Goal: Information Seeking & Learning: Check status

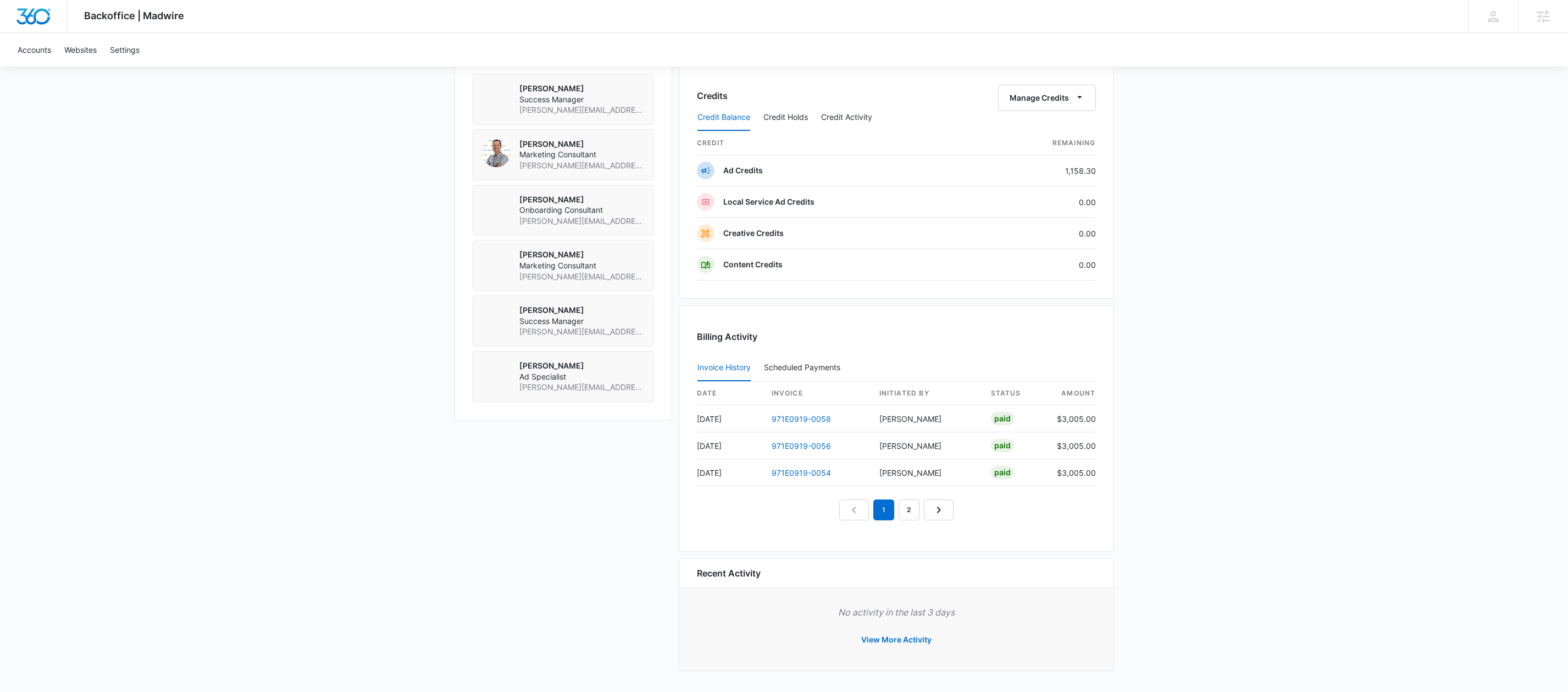
scroll to position [830, 0]
click at [812, 444] on link "971E0919-0056" at bounding box center [802, 446] width 60 height 10
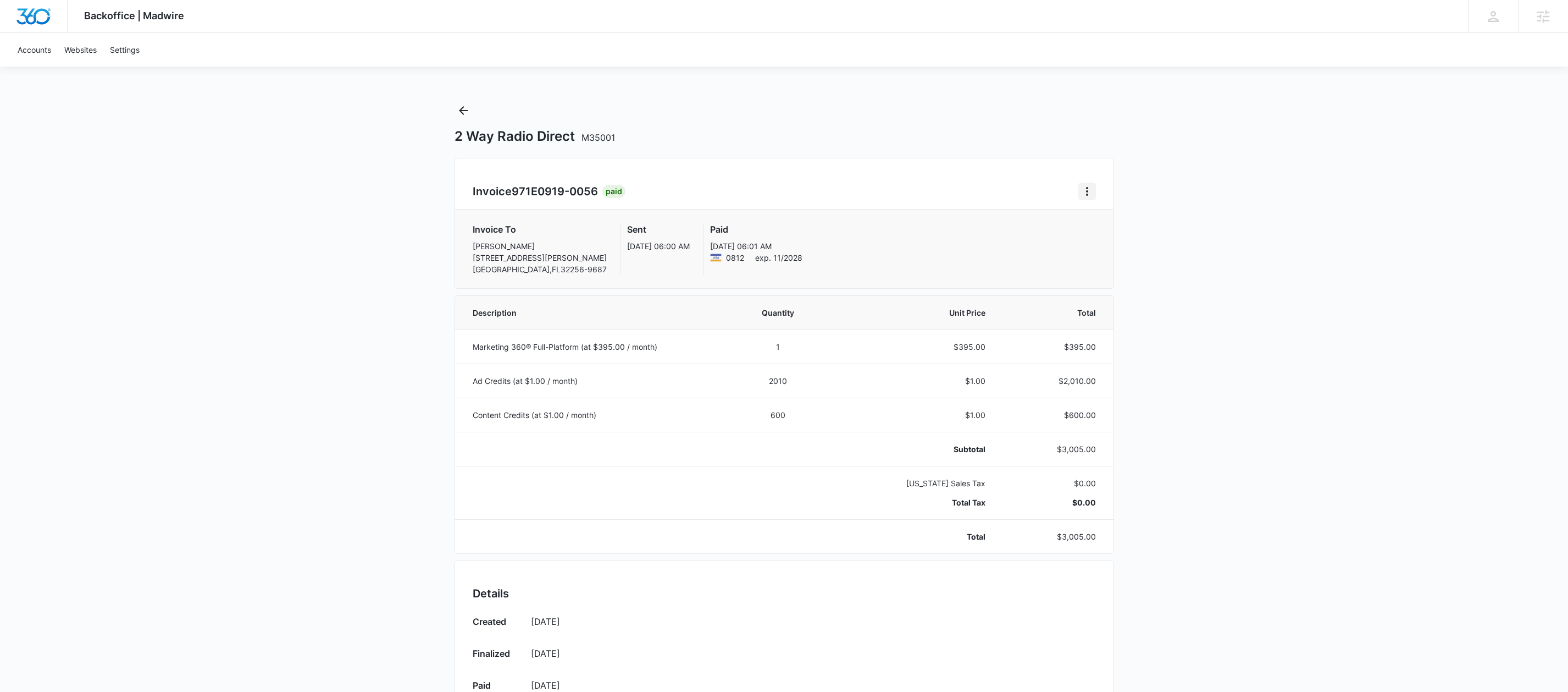
click at [1084, 192] on icon "Home" at bounding box center [1087, 191] width 14 height 14
click at [1092, 219] on link "Download Invoice" at bounding box center [1123, 222] width 64 height 10
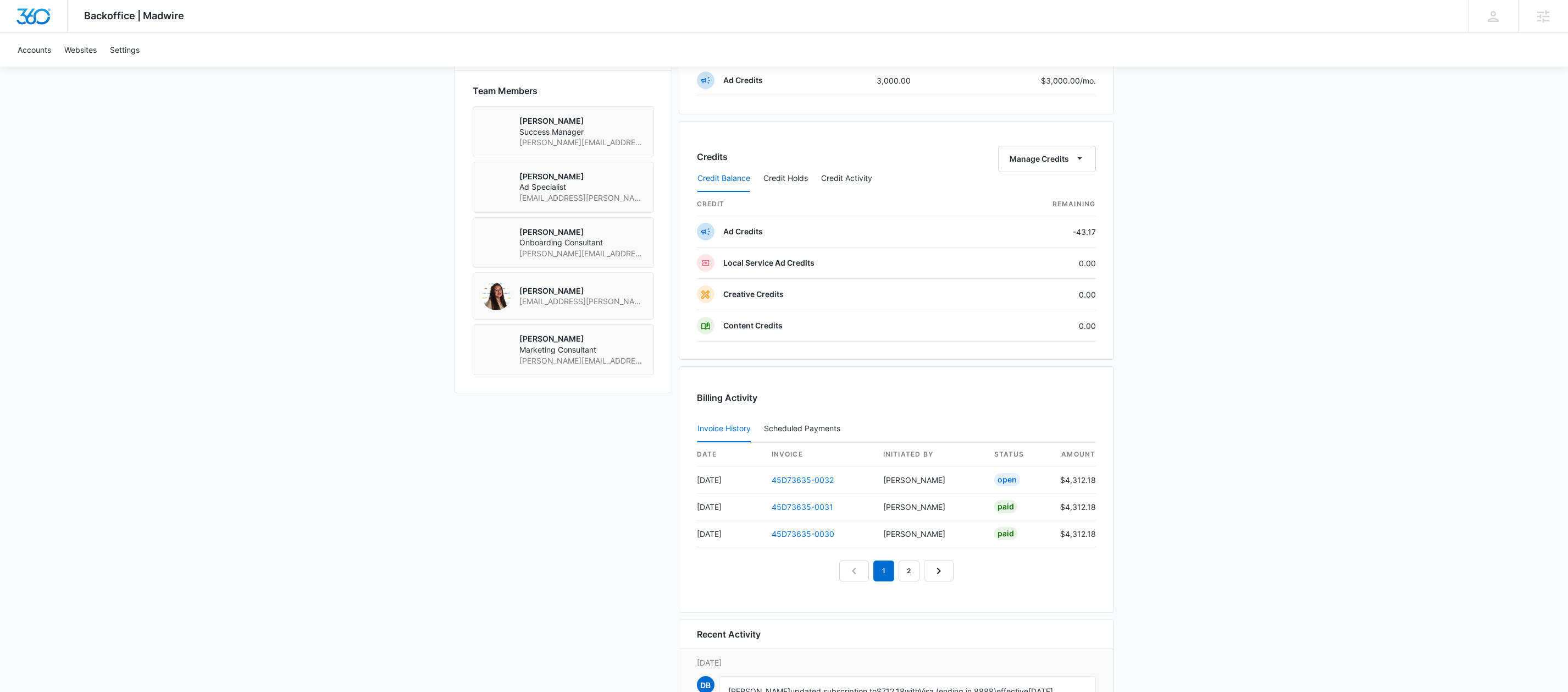
scroll to position [941, 0]
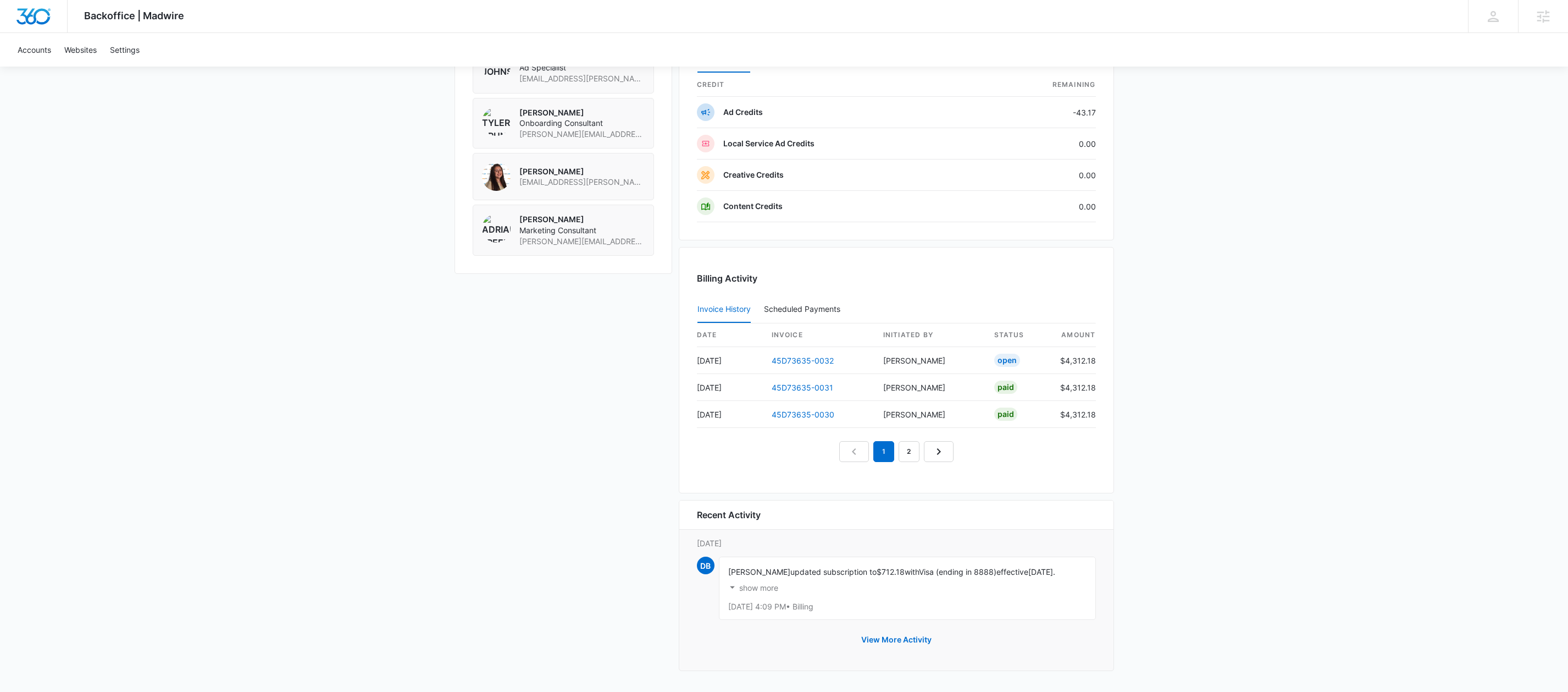
click at [798, 357] on link "45D73635-0032" at bounding box center [803, 360] width 62 height 10
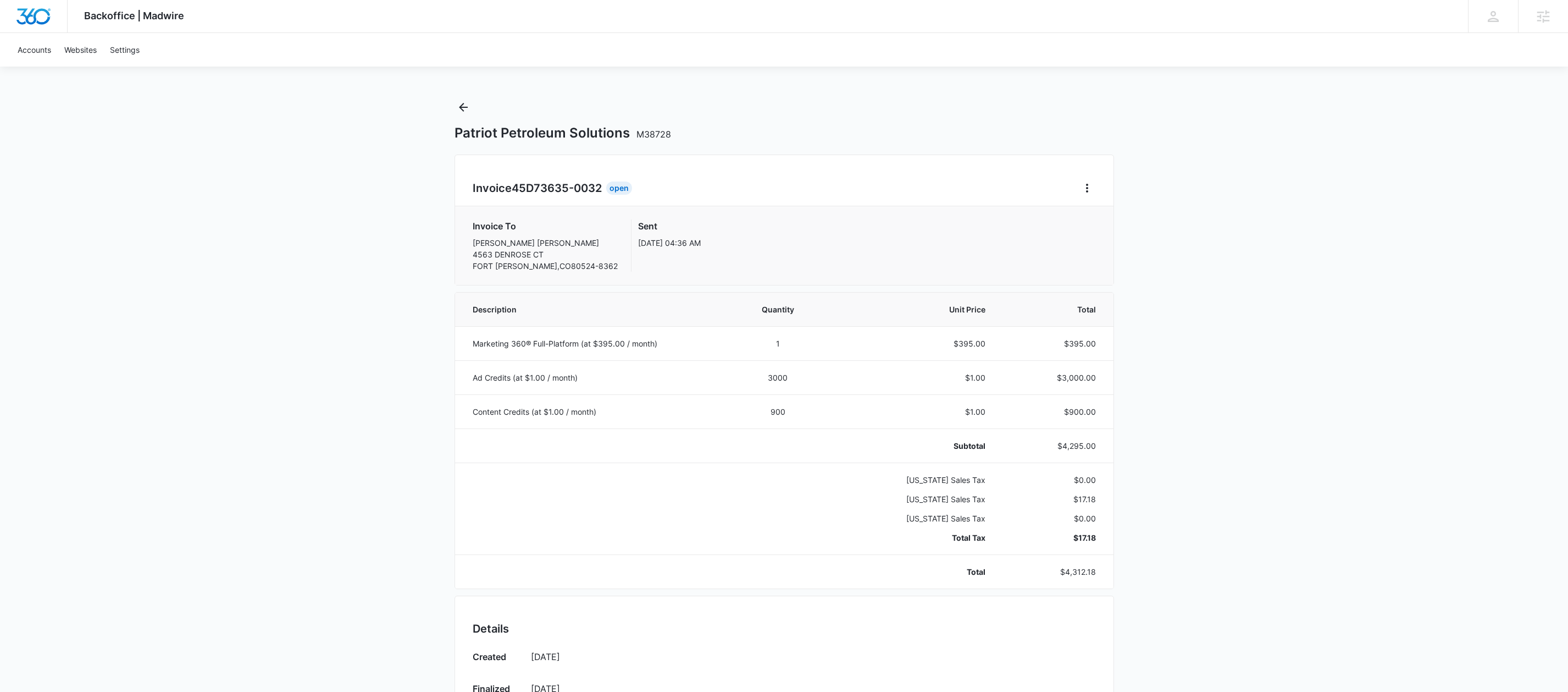
scroll to position [34, 0]
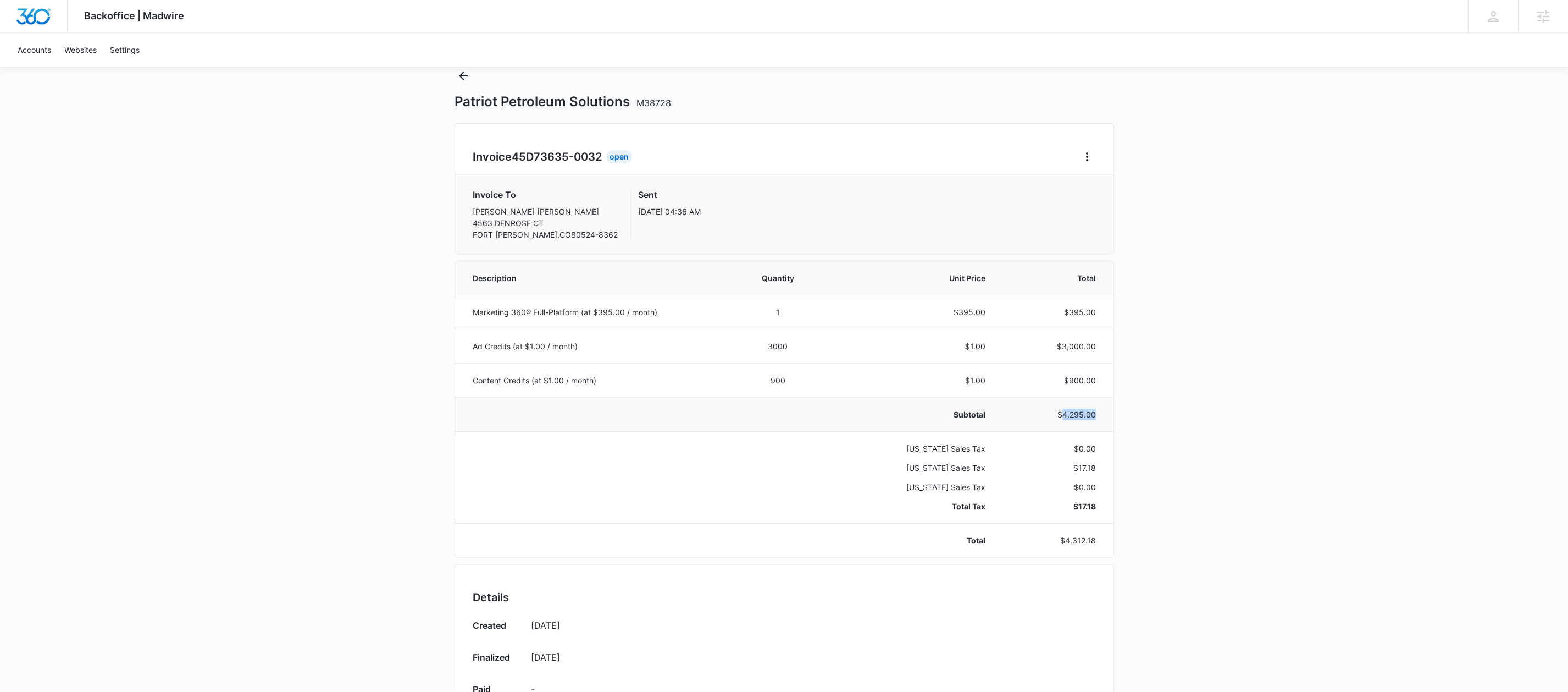
drag, startPoint x: 1100, startPoint y: 414, endPoint x: 1062, endPoint y: 415, distance: 38.0
click at [1062, 415] on td "$4,295.00" at bounding box center [1055, 414] width 114 height 34
copy p "4,295.00"
click at [464, 74] on icon "Back" at bounding box center [463, 76] width 14 height 14
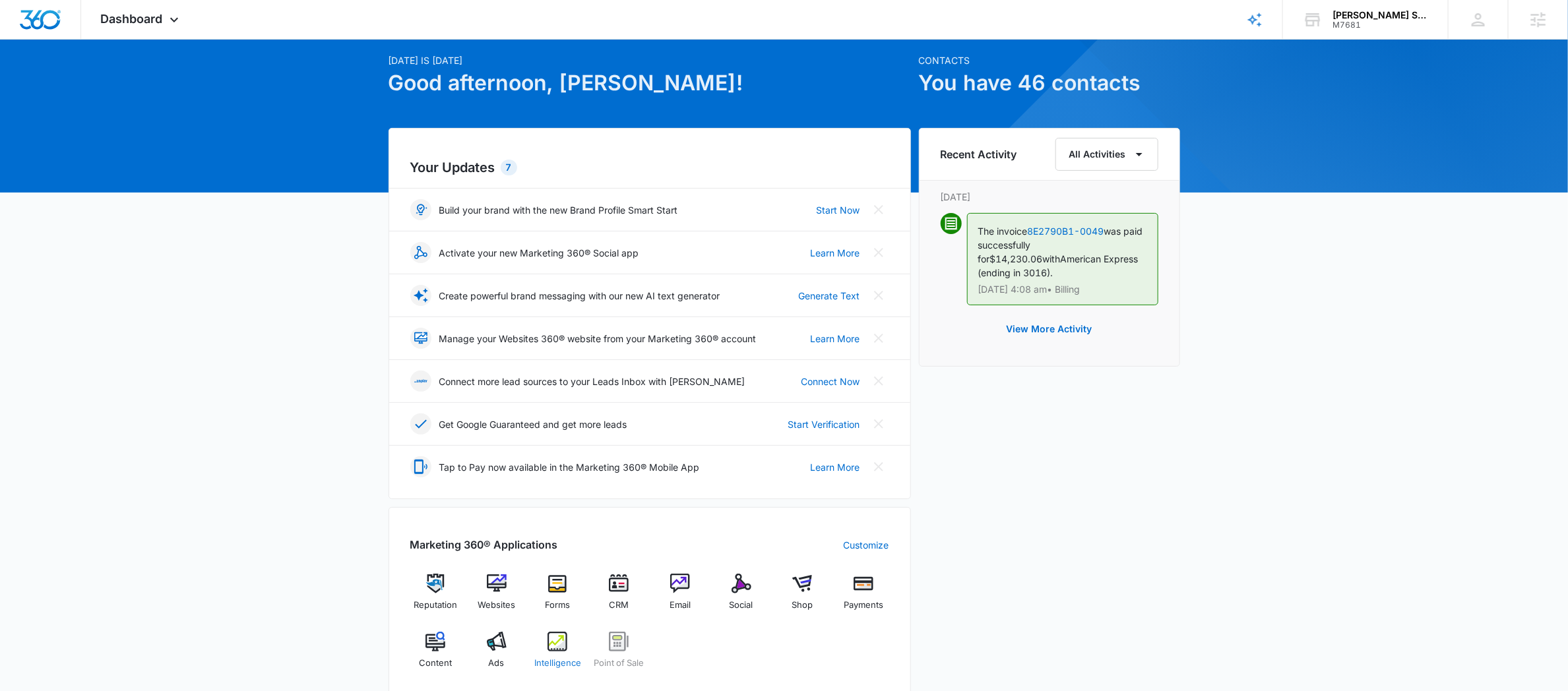
scroll to position [46, 0]
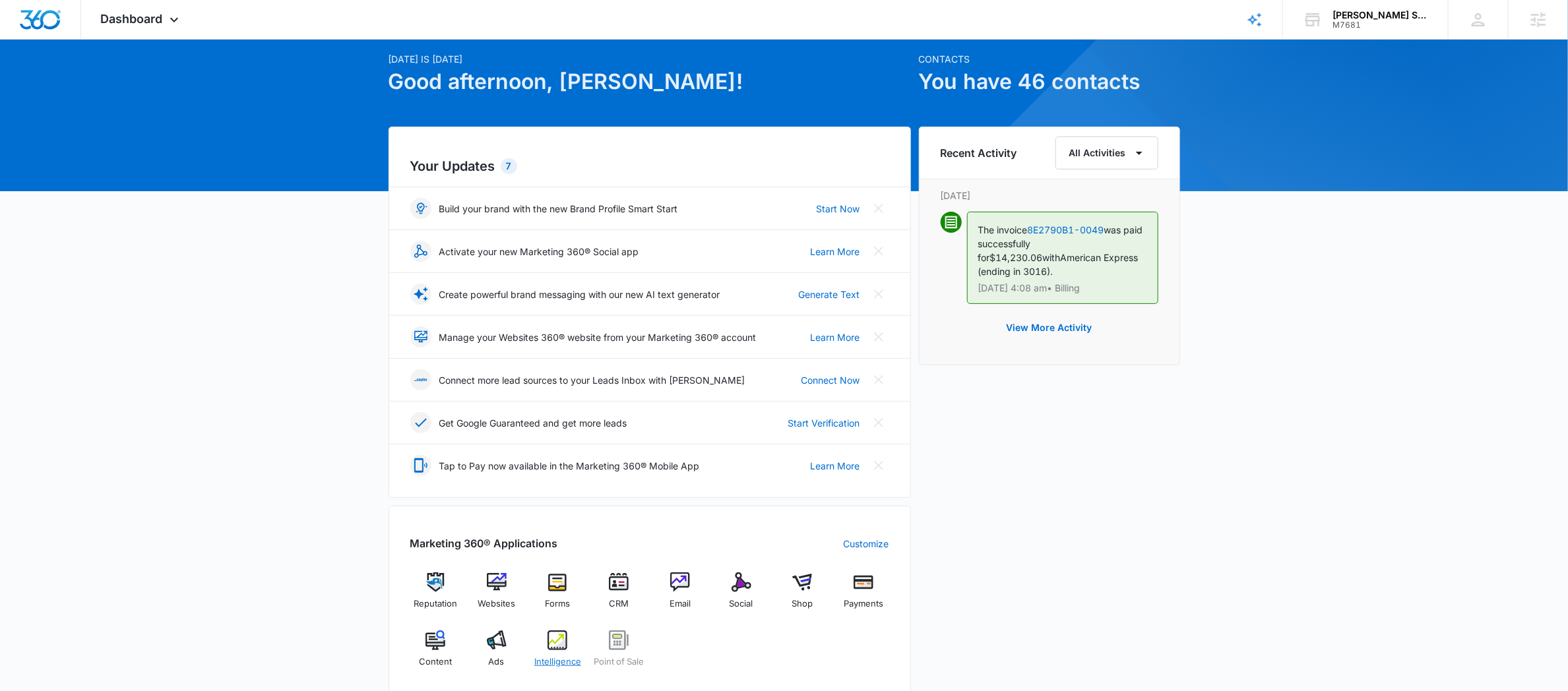
click at [549, 650] on img at bounding box center [557, 639] width 20 height 20
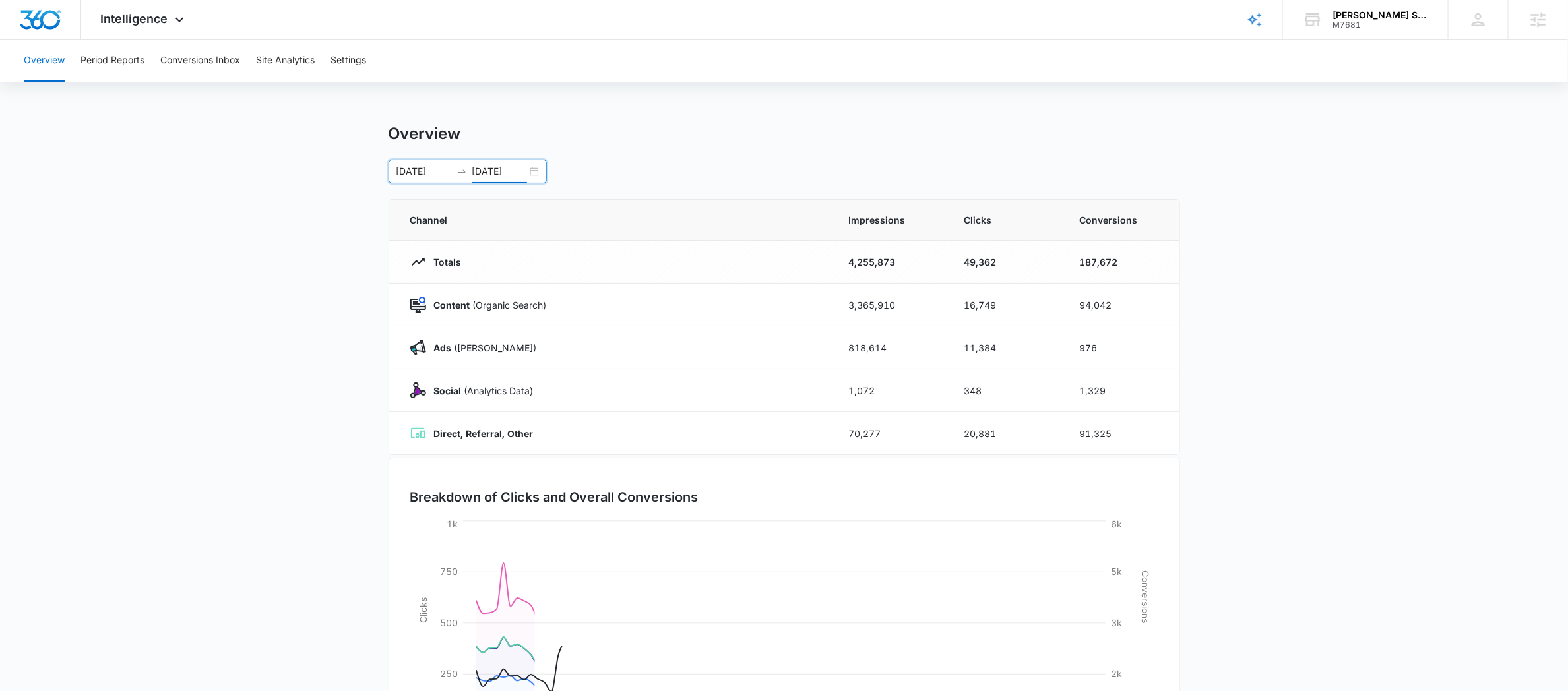
click at [472, 173] on div "[DATE]" at bounding box center [499, 171] width 54 height 14
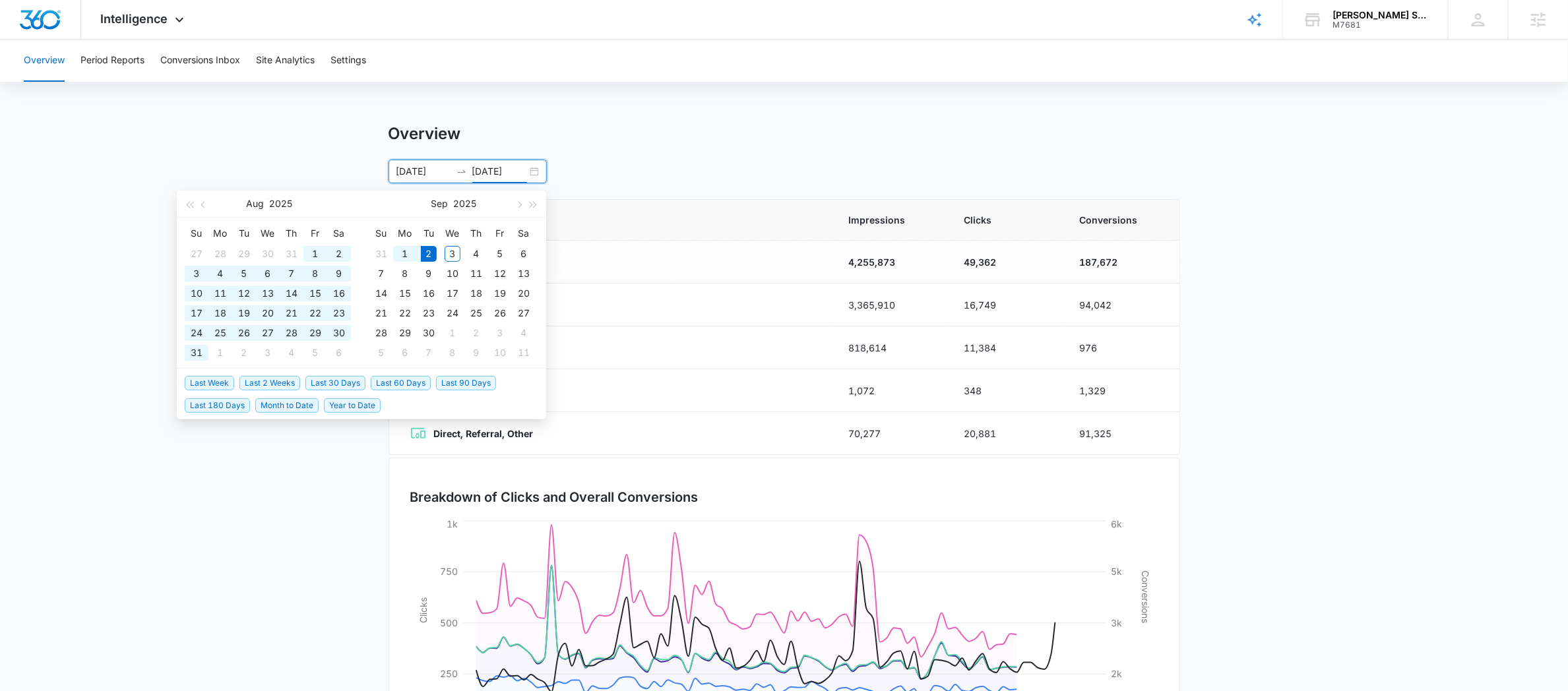
click at [303, 157] on main "Overview [DATE] [DATE] [DATE] Su Mo Tu We Th Fr Sa 27 28 29 30 31 1 2 3 4 5 6 7…" at bounding box center [784, 470] width 1568 height 692
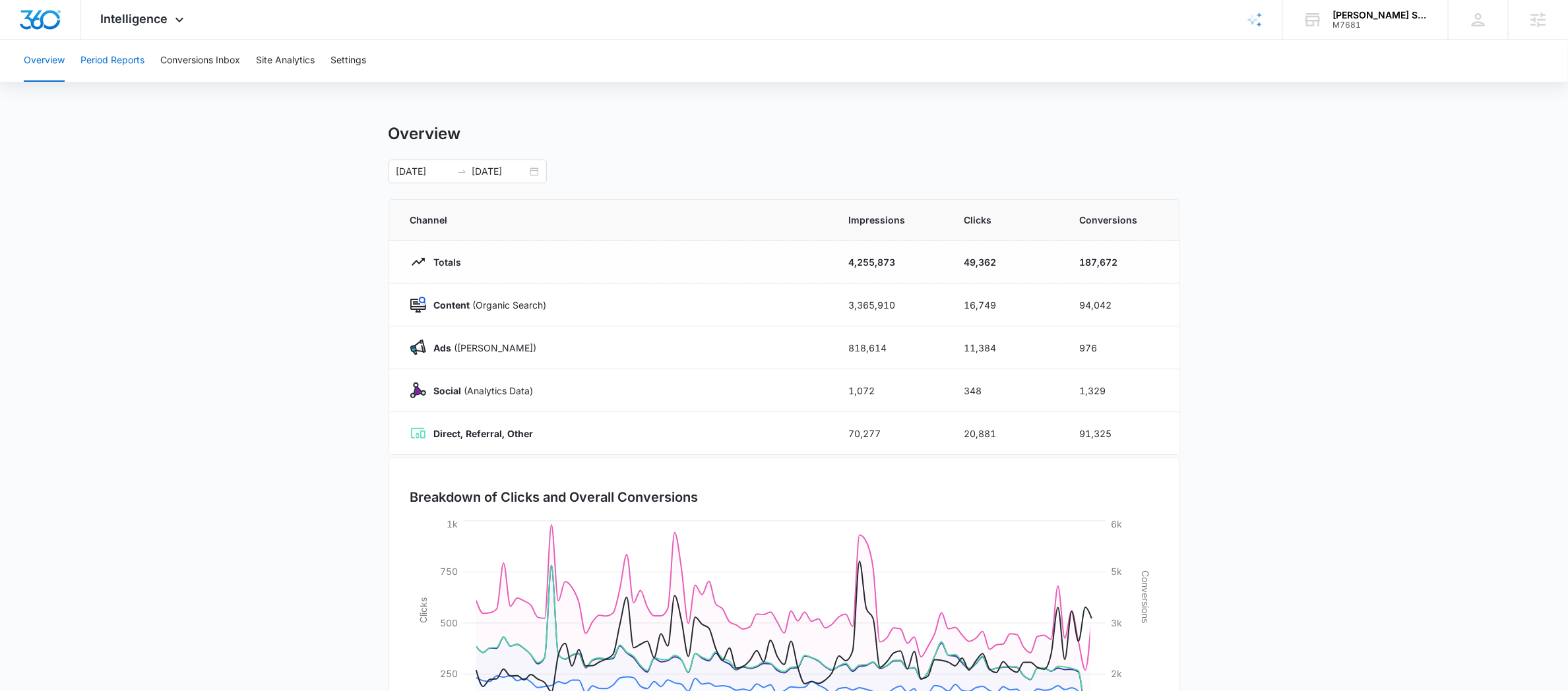
click at [86, 67] on button "Period Reports" at bounding box center [112, 60] width 64 height 42
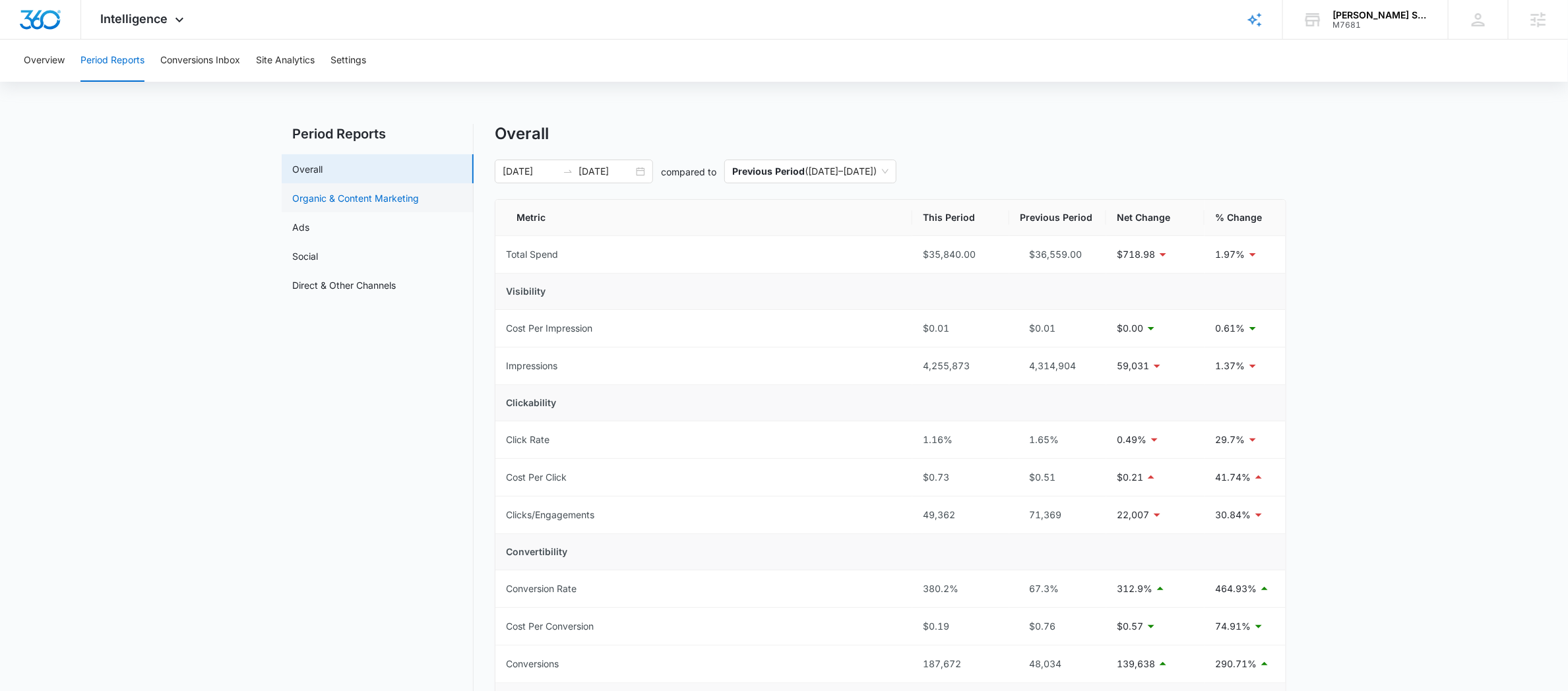
click at [359, 204] on link "Organic & Content Marketing" at bounding box center [356, 198] width 126 height 13
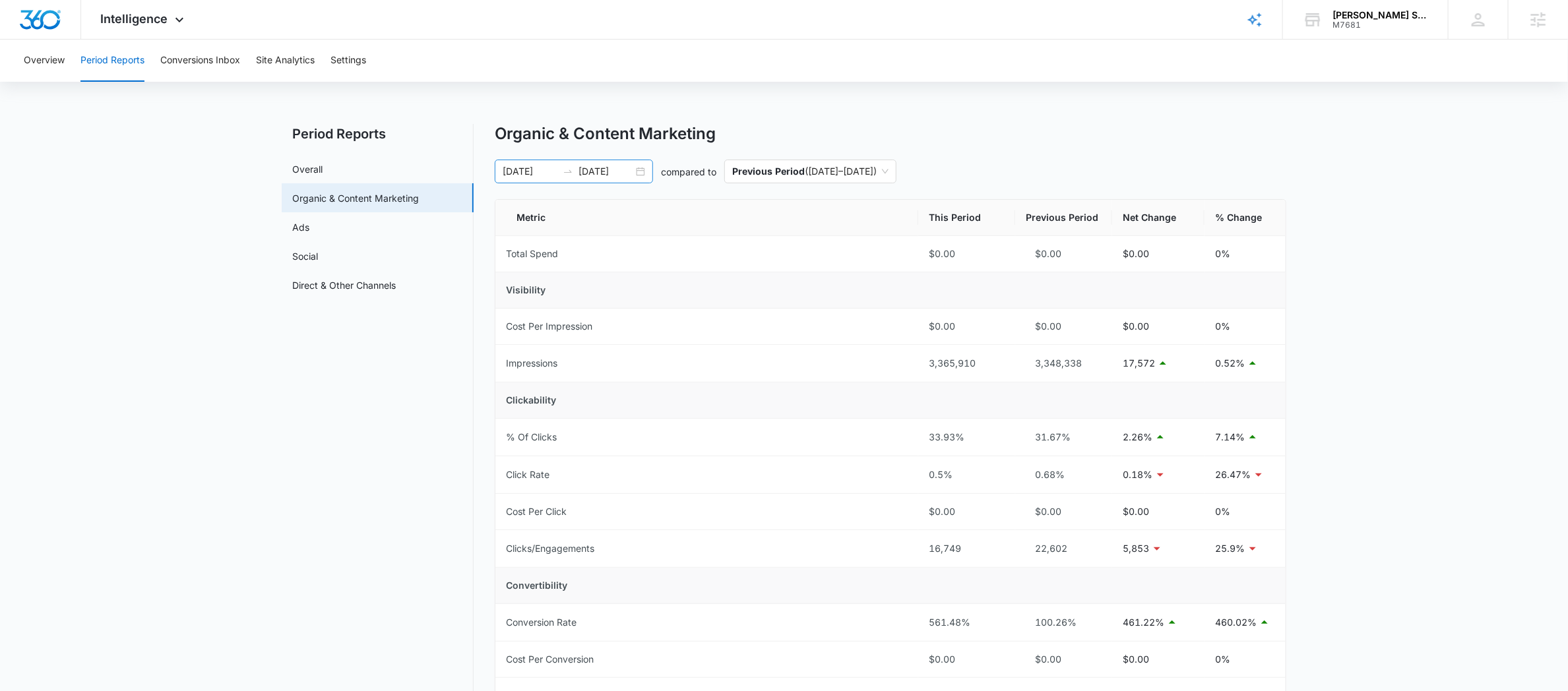
click at [552, 172] on input "[DATE]" at bounding box center [530, 171] width 54 height 14
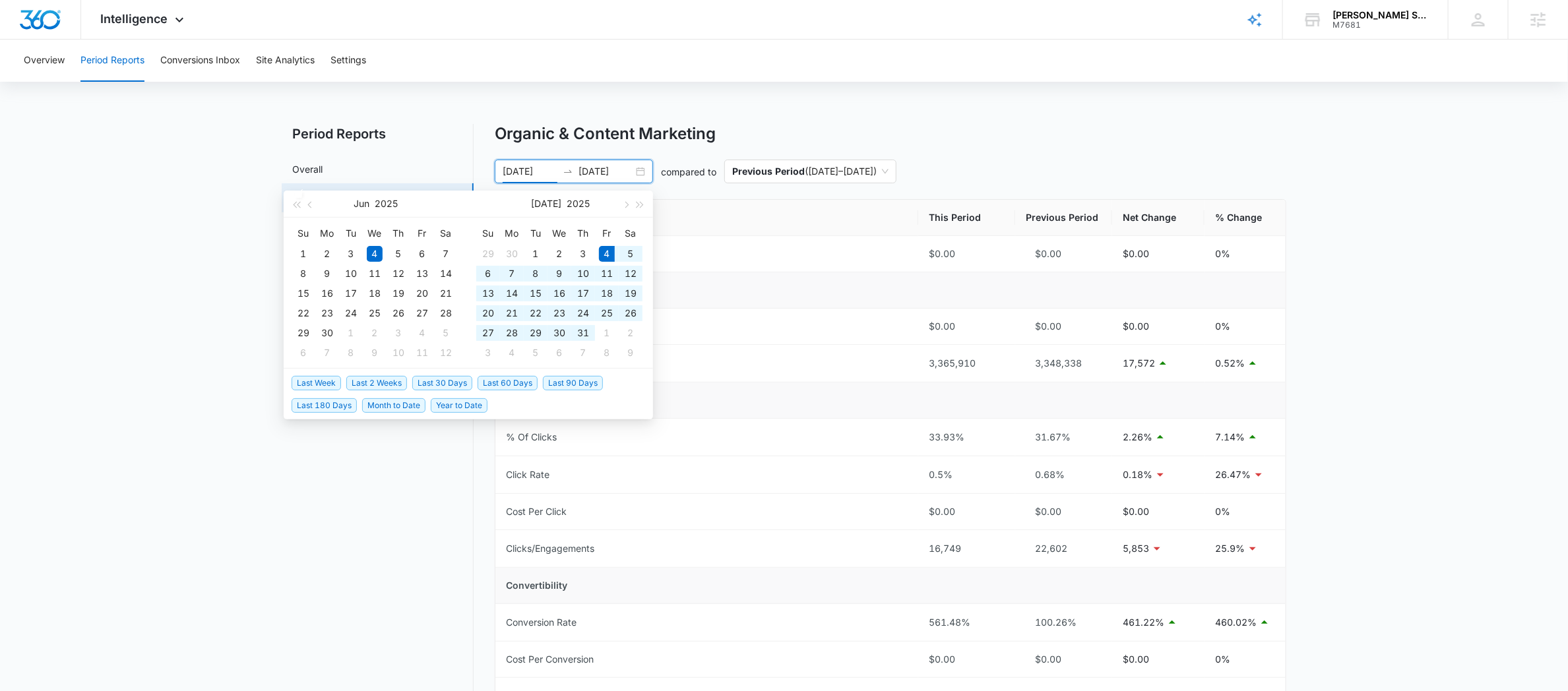
click at [501, 378] on span "Last 60 Days" at bounding box center [507, 382] width 60 height 14
type input "[DATE]"
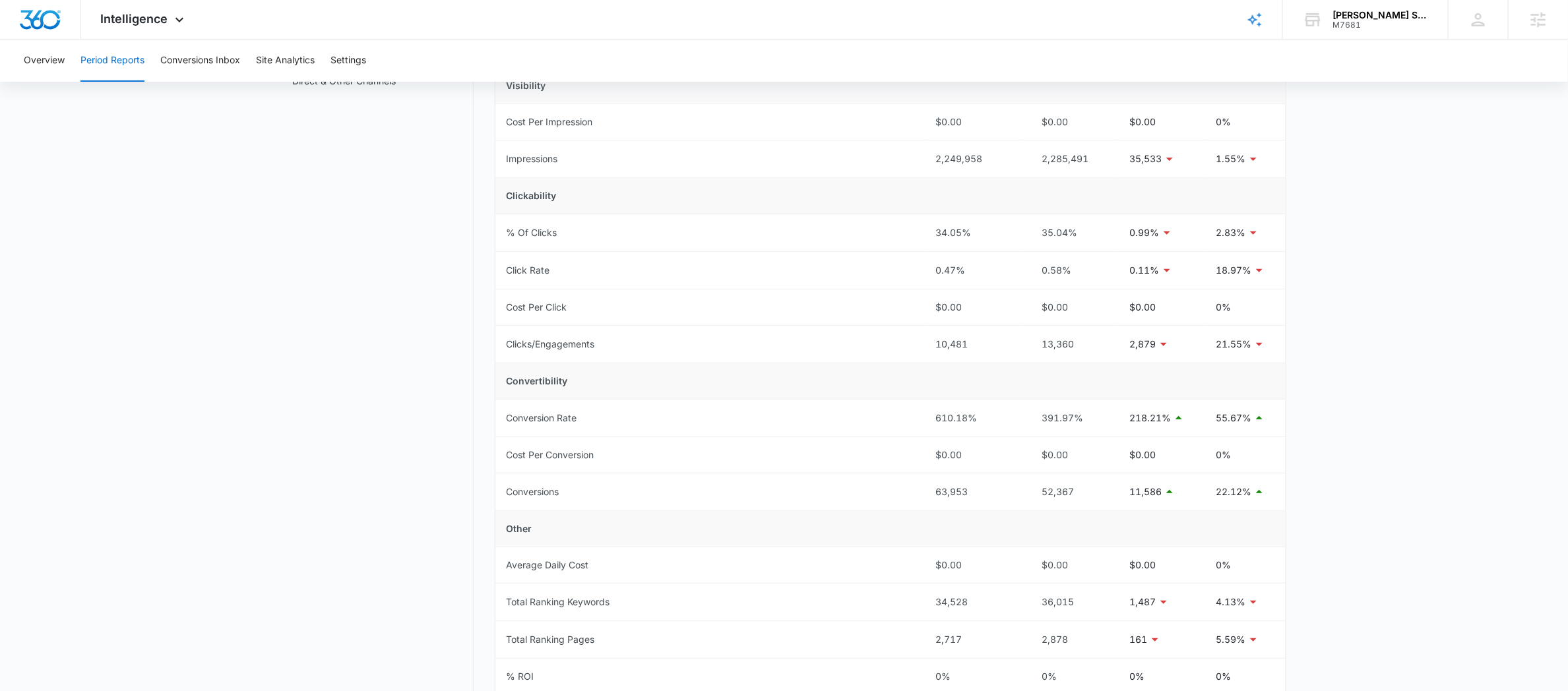
scroll to position [230, 0]
